Goal: Transaction & Acquisition: Purchase product/service

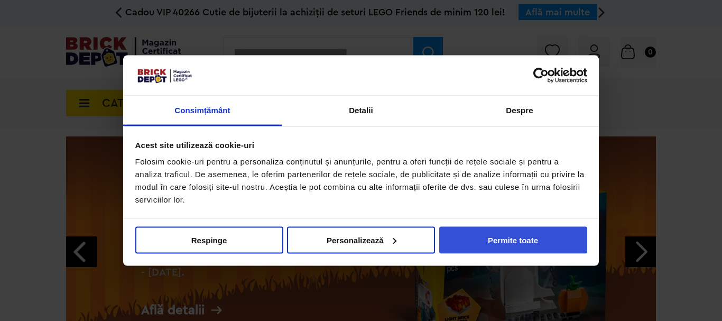
click at [547, 244] on button "Permite toate" at bounding box center [513, 239] width 148 height 27
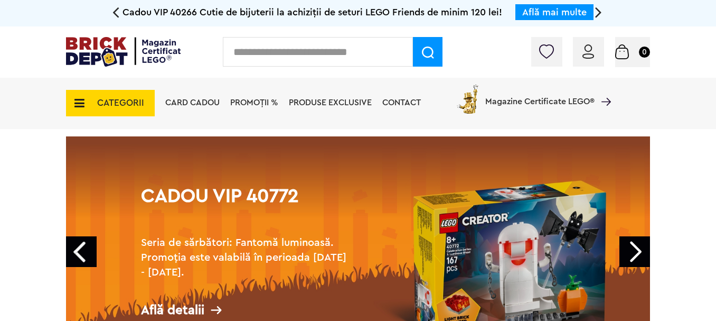
click at [372, 101] on span "Produse exclusive" at bounding box center [330, 102] width 83 height 8
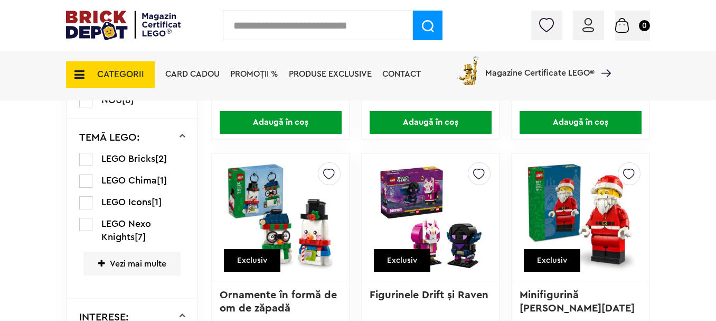
scroll to position [609, 0]
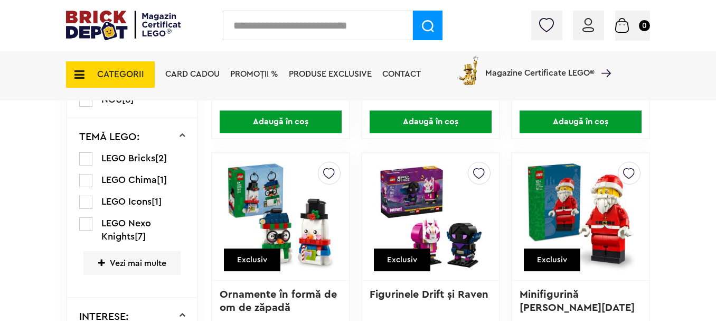
click at [62, 82] on div "CATEGORII Jucării LEGO Card Cadou LEGO Animal Crossing Architecture Art Bluey B…" at bounding box center [358, 74] width 716 height 51
click at [70, 76] on span "CATEGORII" at bounding box center [110, 74] width 89 height 26
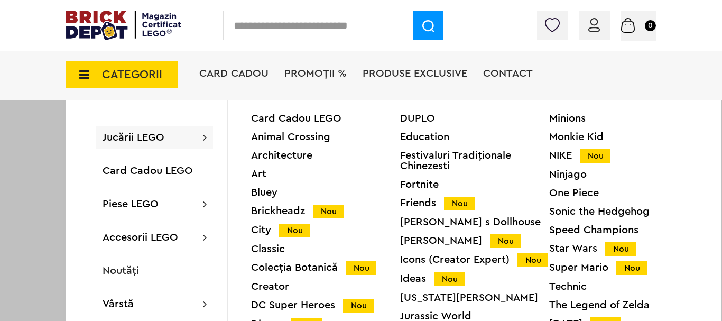
click at [618, 228] on div "Speed Champions" at bounding box center [623, 230] width 149 height 11
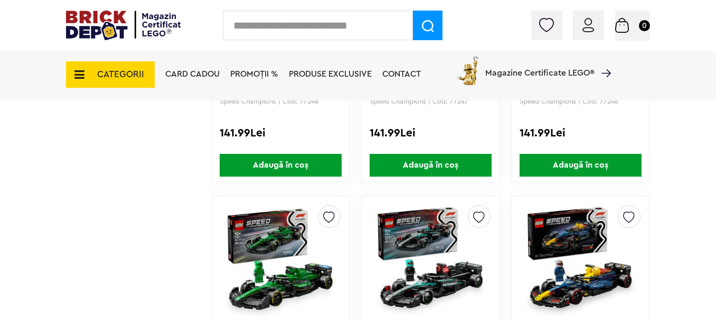
scroll to position [1267, 0]
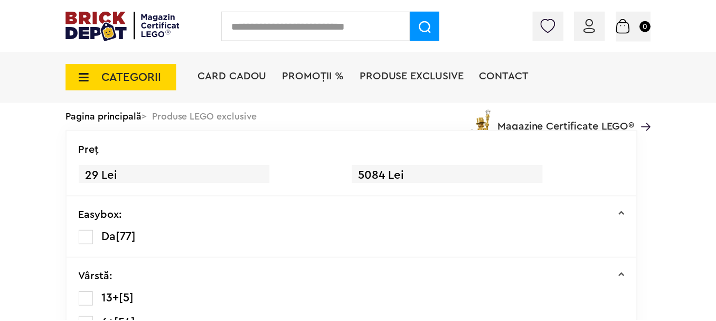
scroll to position [502, 0]
